Goal: Information Seeking & Learning: Learn about a topic

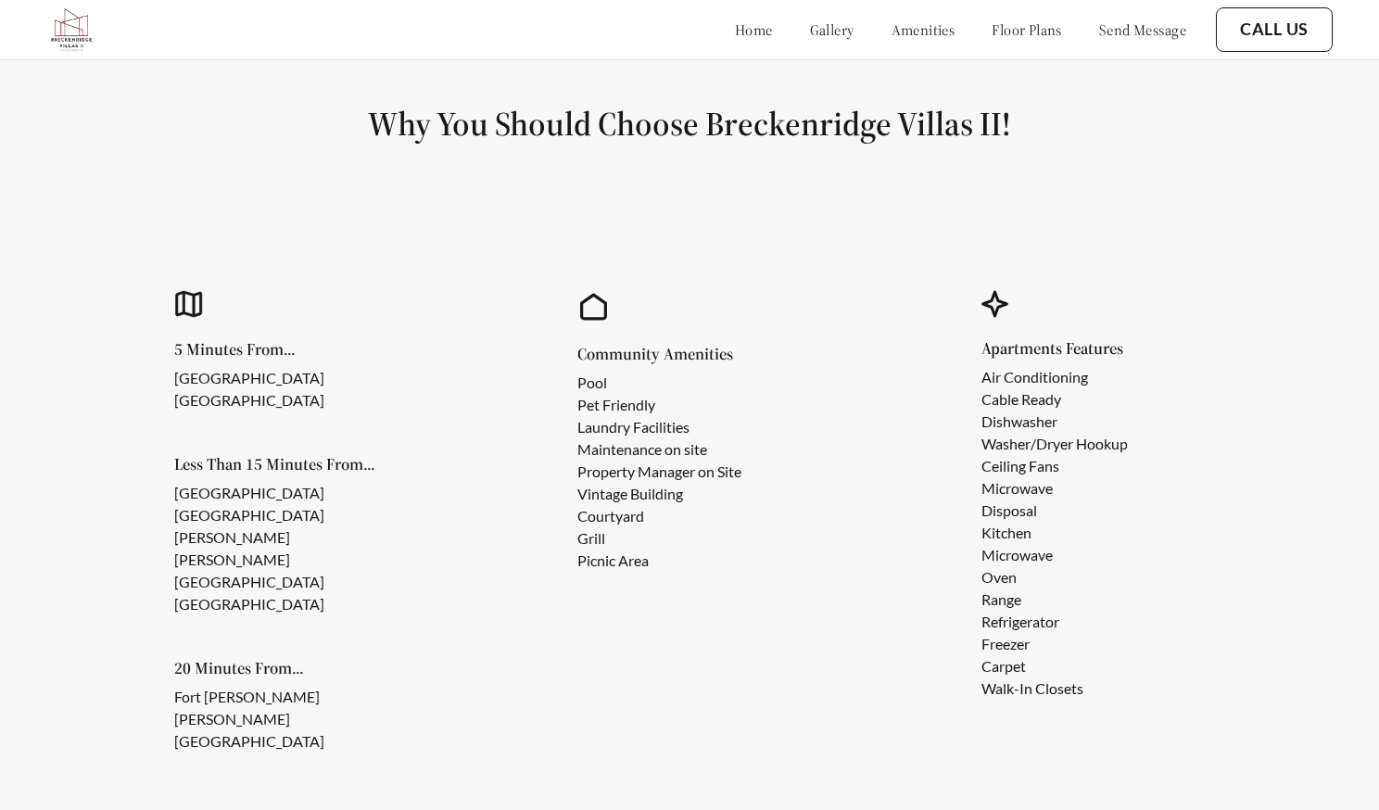
scroll to position [1622, 0]
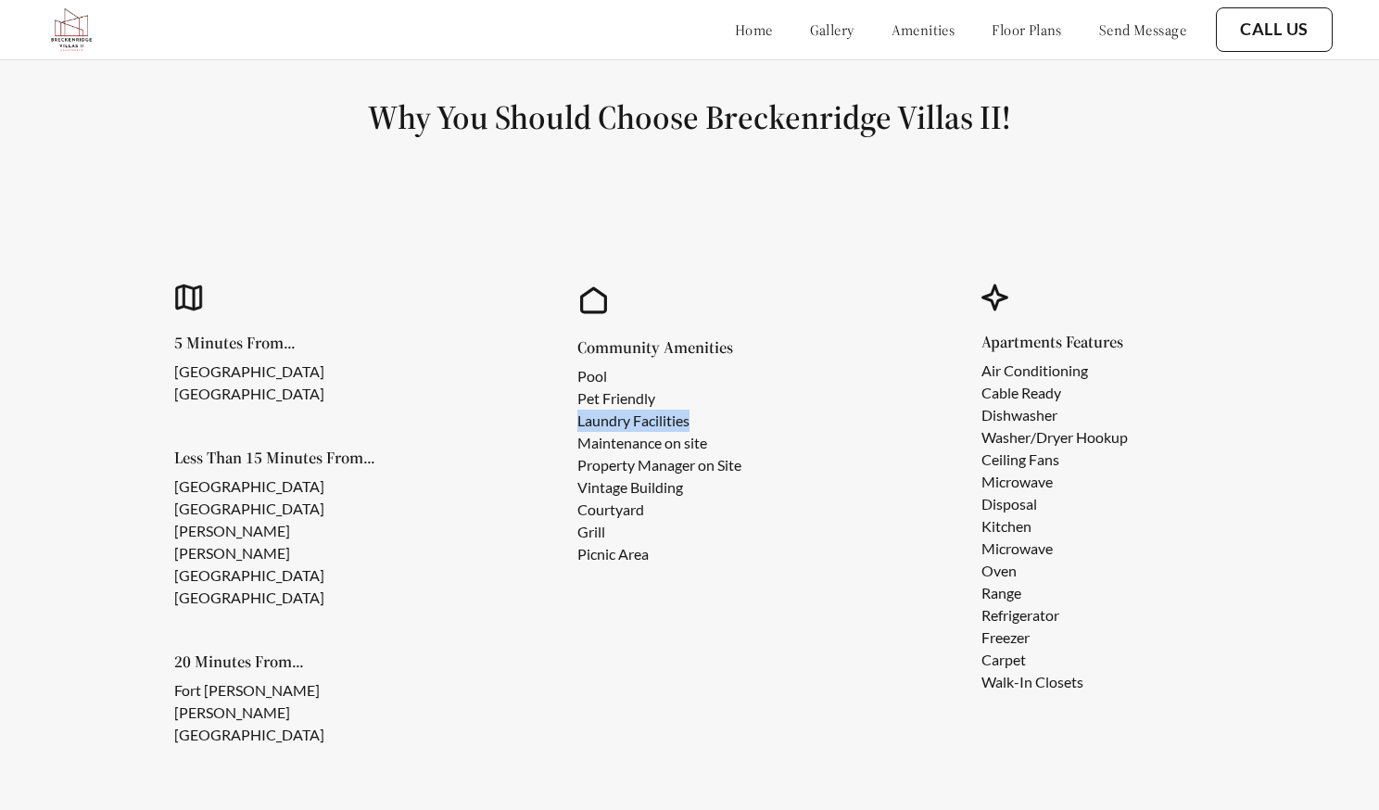
drag, startPoint x: 574, startPoint y: 425, endPoint x: 692, endPoint y: 418, distance: 118.9
click at [692, 418] on div "Community Amenities Pool Pet Friendly Laundry Facilities Maintenance on site Pr…" at bounding box center [690, 516] width 354 height 577
copy li "Laundry Facilities"
drag, startPoint x: 976, startPoint y: 522, endPoint x: 1032, endPoint y: 527, distance: 55.8
click at [1032, 527] on div "Apartments Features Air Conditioning Cable Ready Dishwasher Washer/Dryer Hookup…" at bounding box center [1094, 516] width 354 height 577
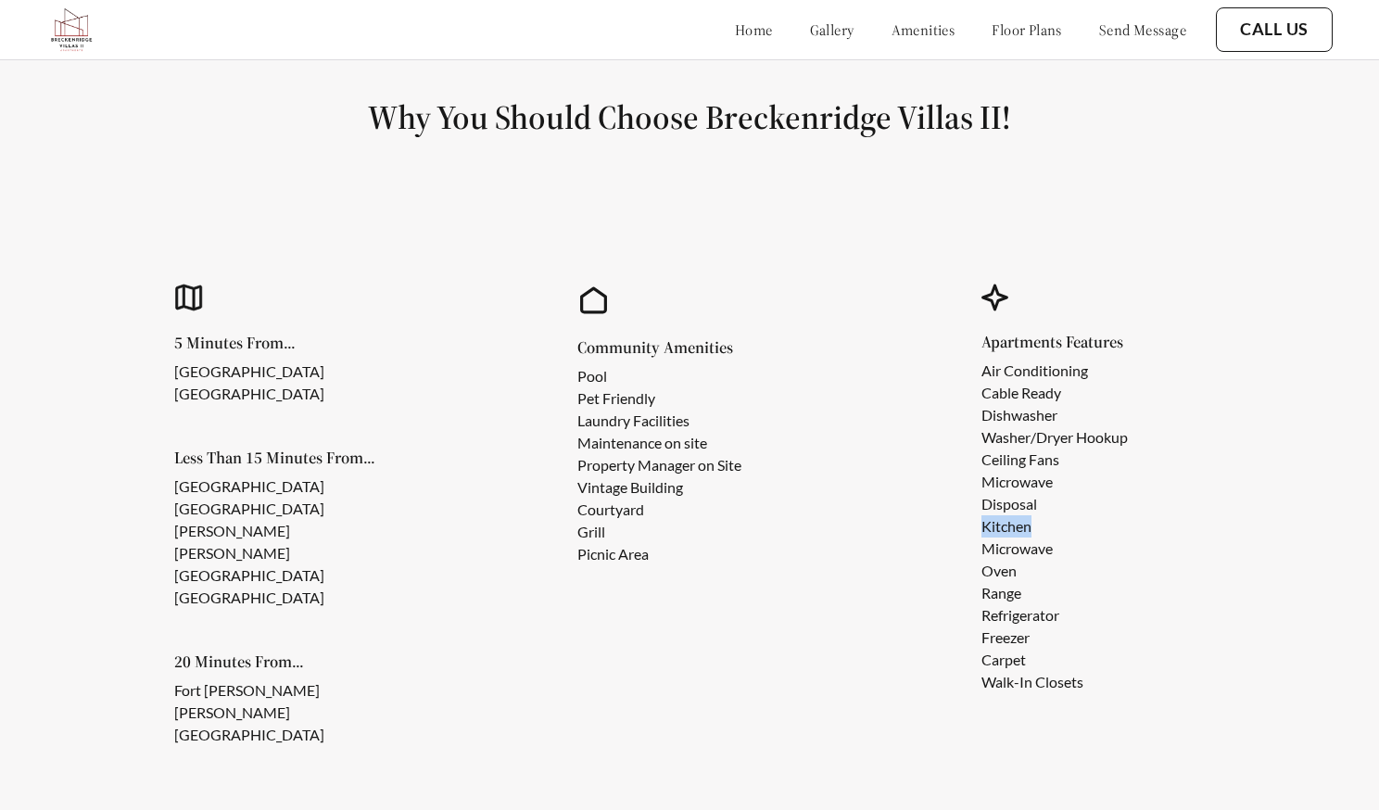
copy li "Kitchen"
drag, startPoint x: 577, startPoint y: 509, endPoint x: 651, endPoint y: 513, distance: 74.2
click at [651, 513] on li "Courtyard" at bounding box center [659, 510] width 164 height 22
copy li "Courtyard"
click at [1213, 209] on section "Why You Should Choose Breckenridge Villas II! 5 Minutes From... [GEOGRAPHIC_DAT…" at bounding box center [689, 439] width 1379 height 853
